Goal: Task Accomplishment & Management: Manage account settings

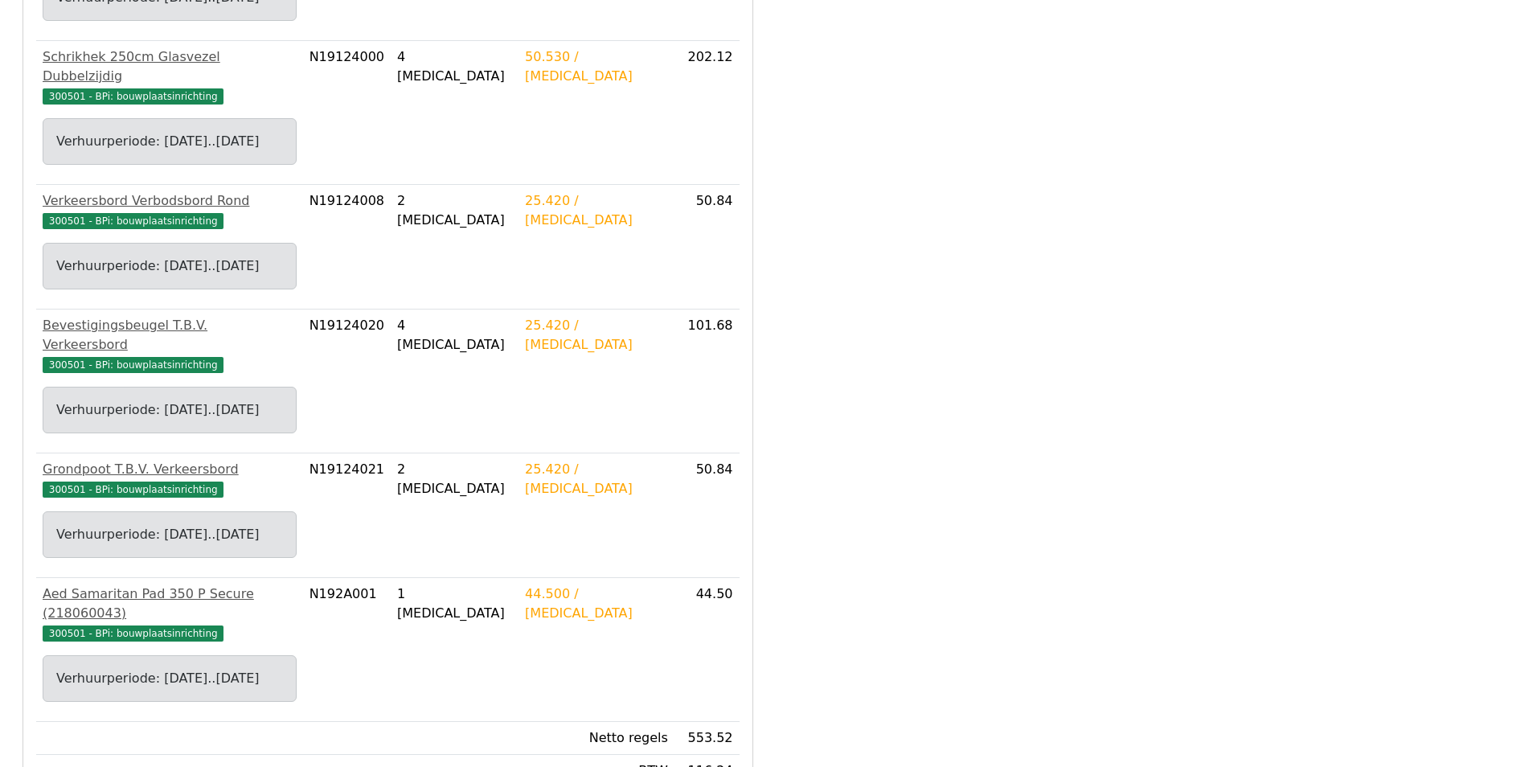
scroll to position [697, 0]
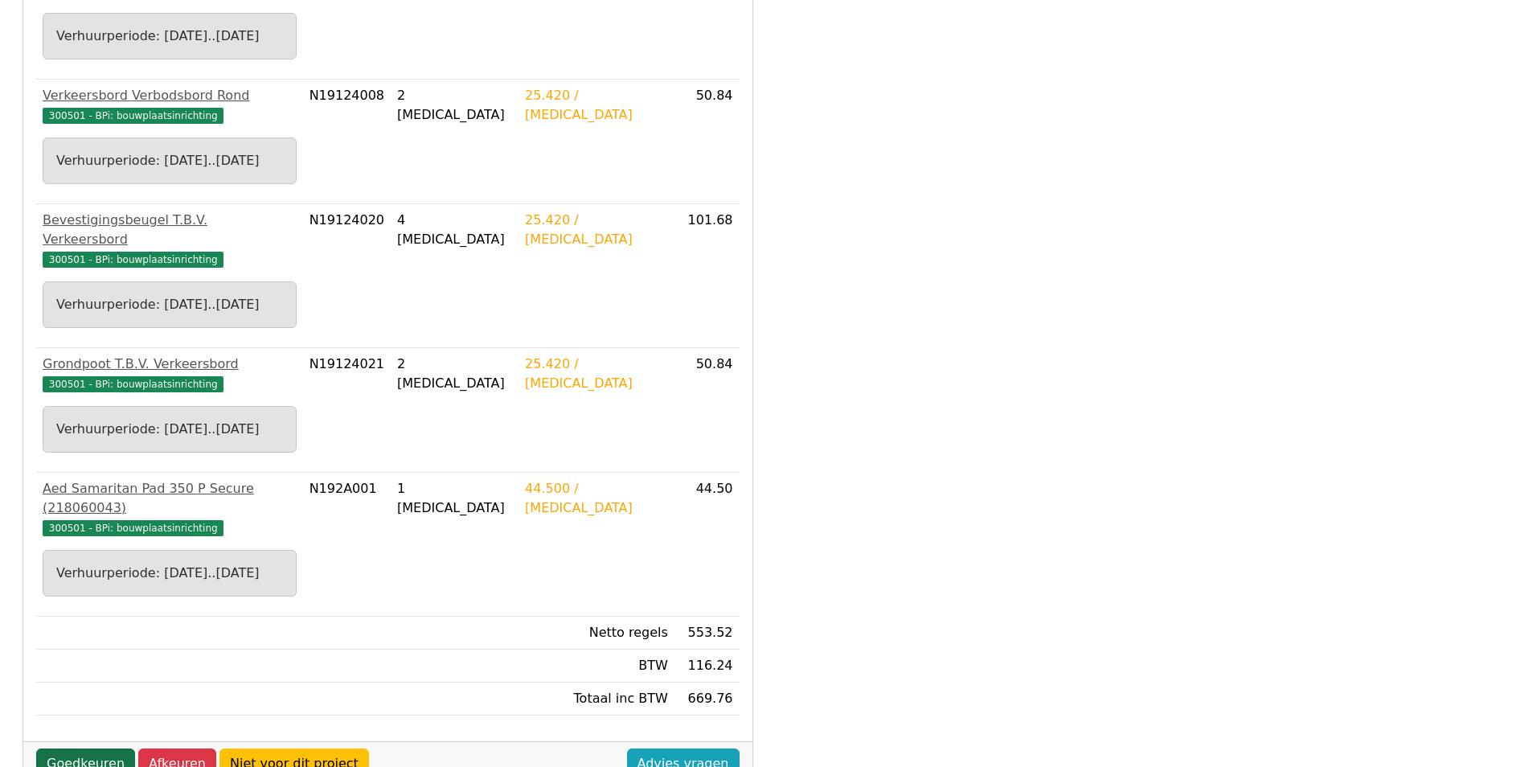
click at [84, 748] on link "Goedkeuren" at bounding box center [85, 763] width 99 height 31
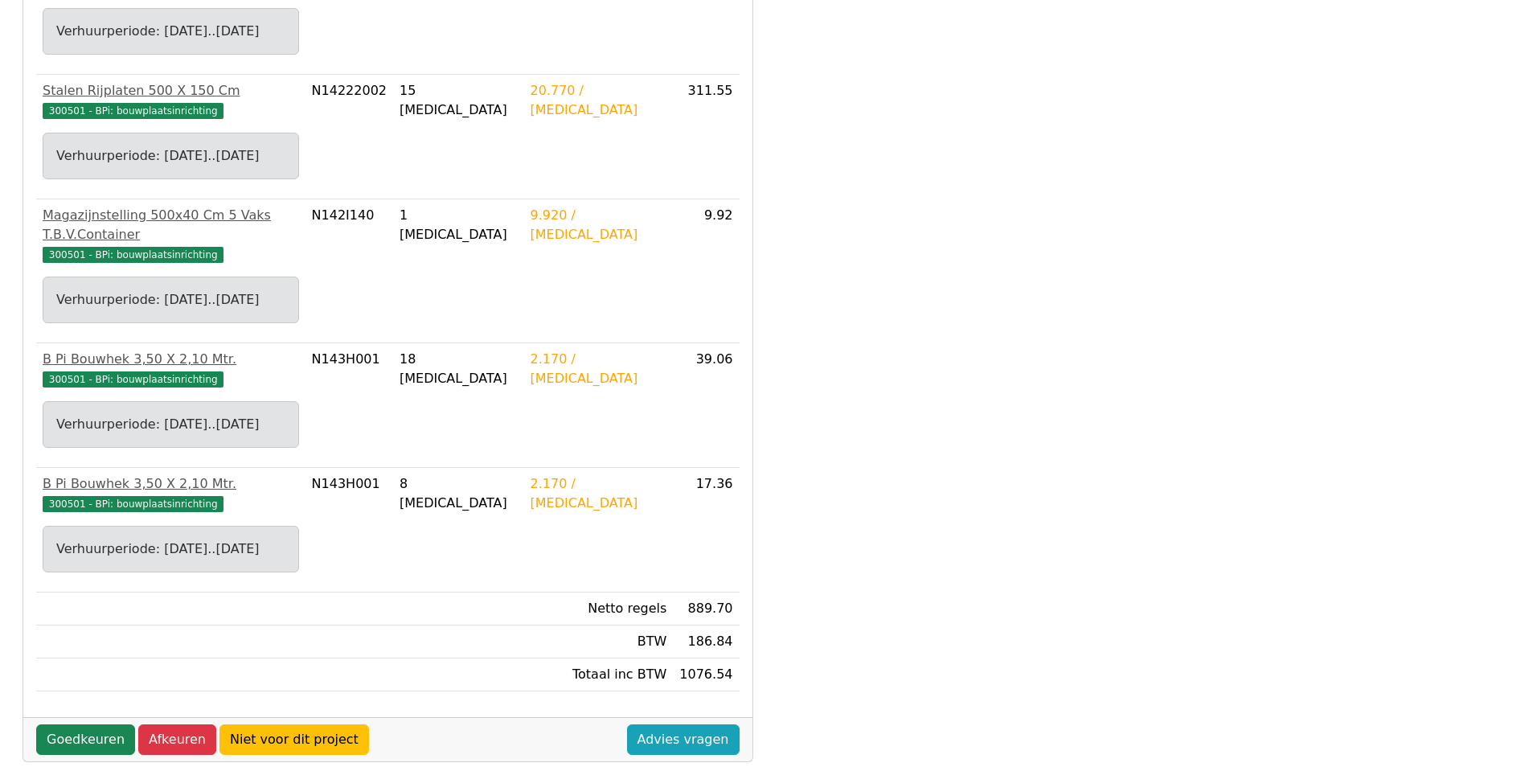
scroll to position [1444, 0]
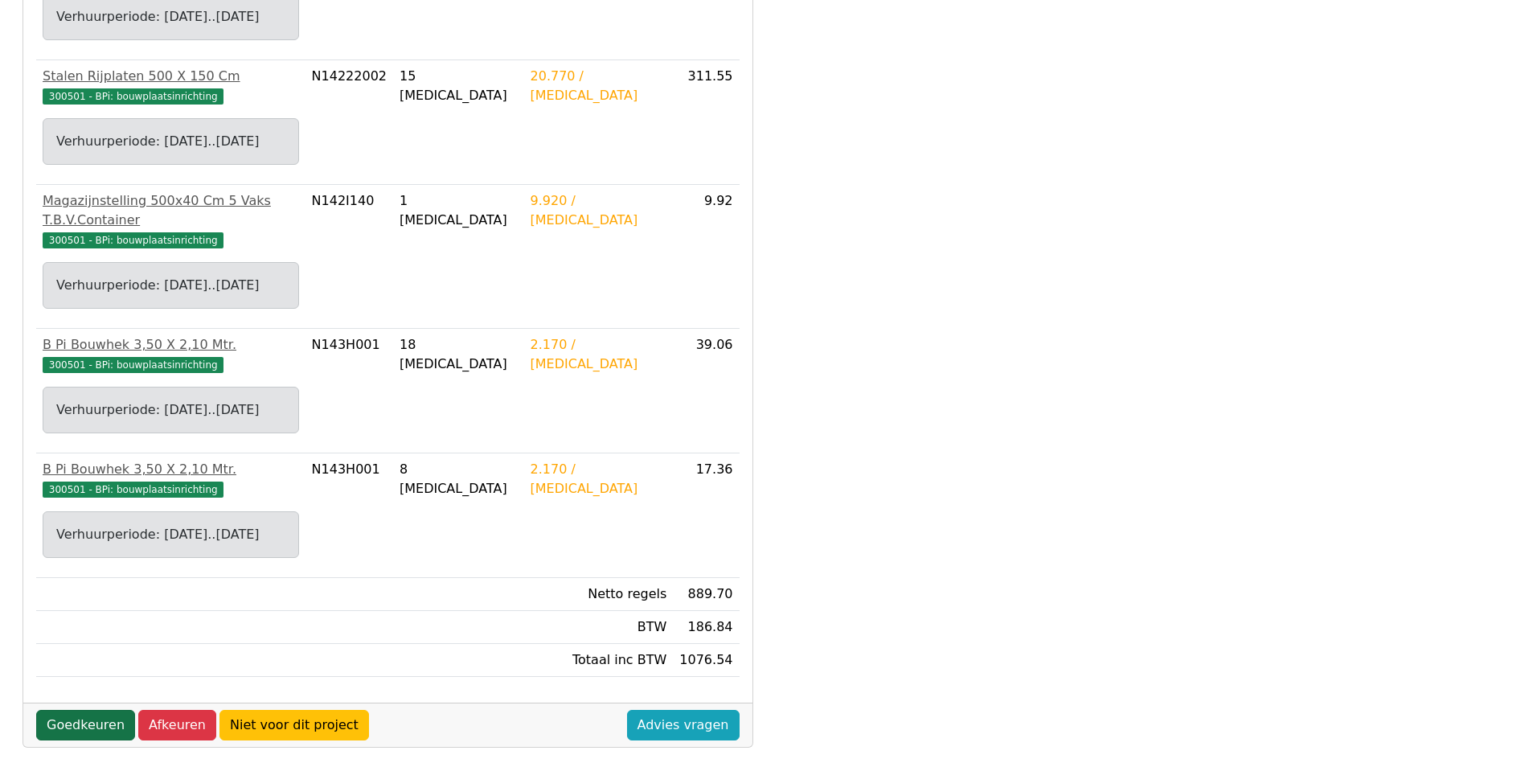
click at [80, 710] on link "Goedkeuren" at bounding box center [85, 725] width 99 height 31
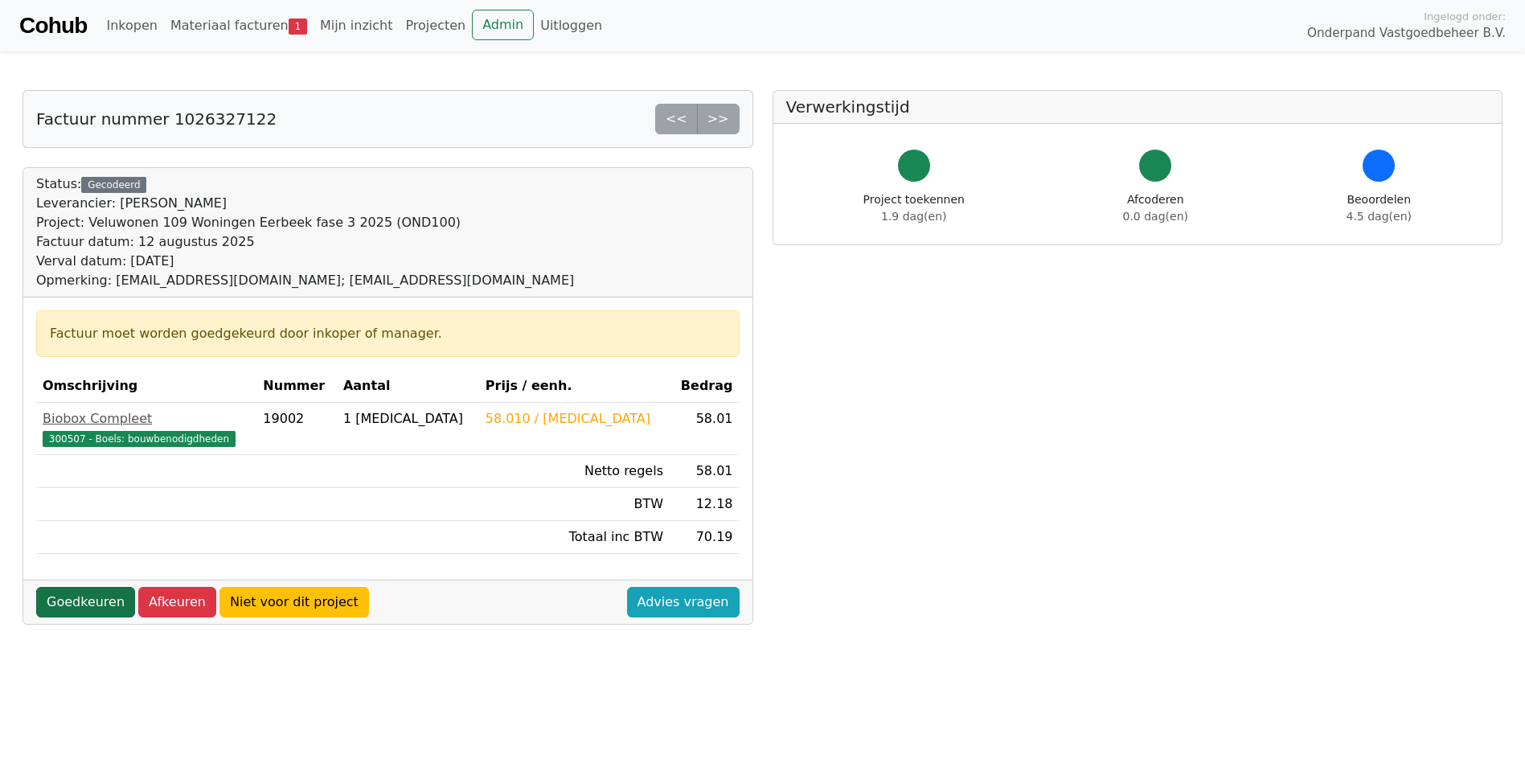
click at [79, 604] on link "Goedkeuren" at bounding box center [85, 602] width 99 height 31
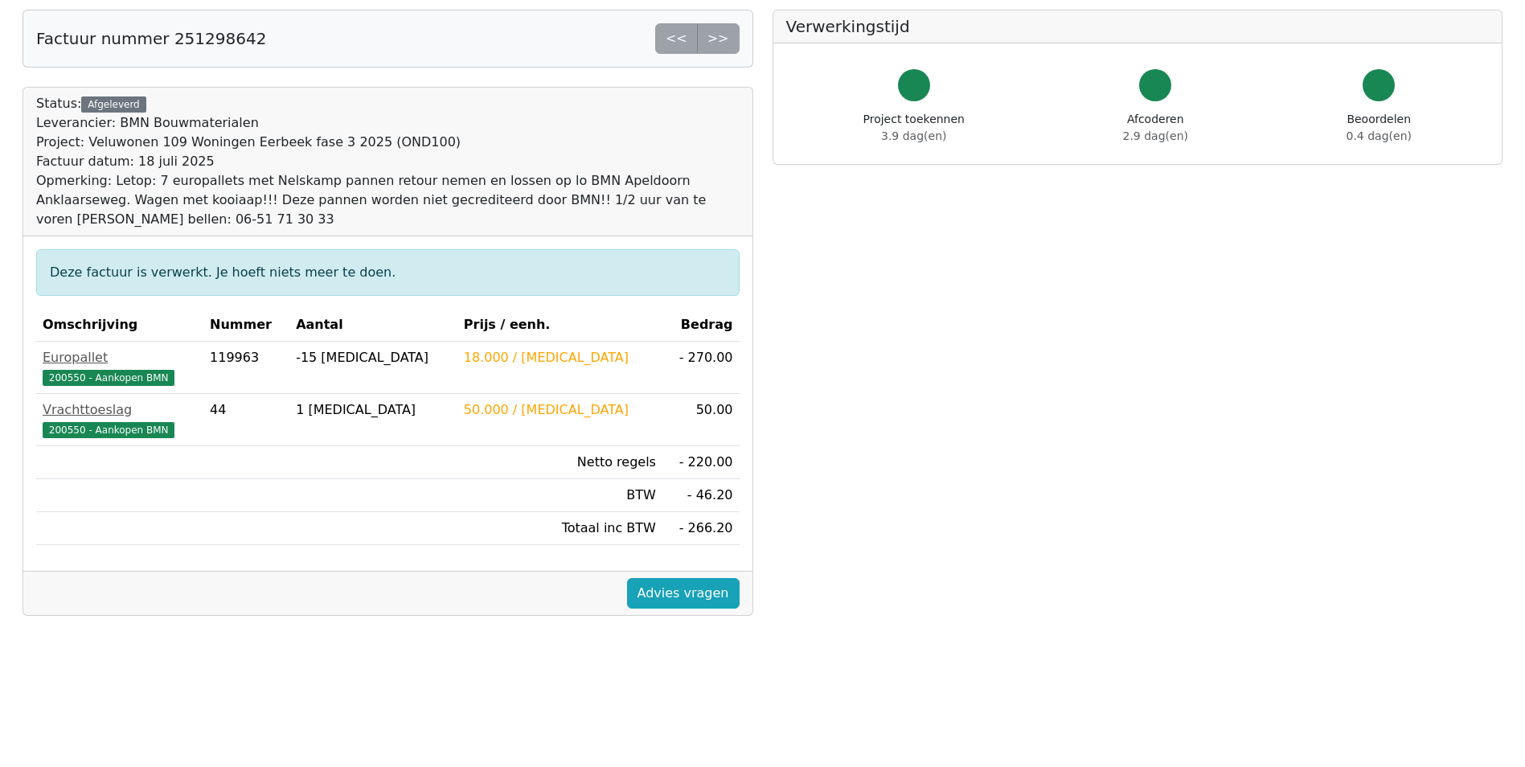
scroll to position [161, 0]
